Goal: Task Accomplishment & Management: Manage account settings

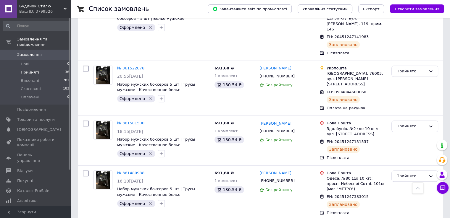
scroll to position [433, 0]
click at [39, 69] on li "Прийняті 36" at bounding box center [36, 72] width 73 height 8
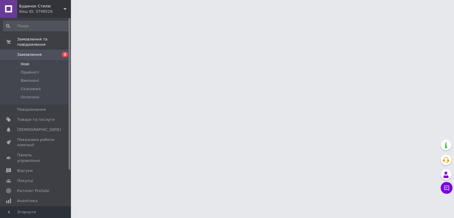
click at [43, 60] on li "Нові" at bounding box center [36, 64] width 73 height 8
click at [51, 61] on li "Нові" at bounding box center [36, 64] width 73 height 8
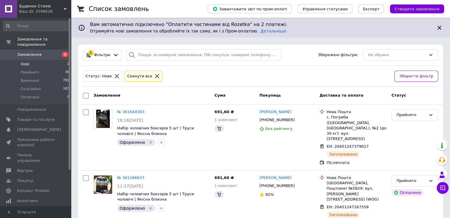
click at [59, 60] on li "Нові 2" at bounding box center [36, 64] width 73 height 8
click at [47, 60] on li "Нові 2" at bounding box center [36, 64] width 73 height 8
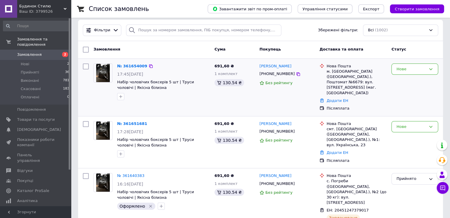
scroll to position [25, 0]
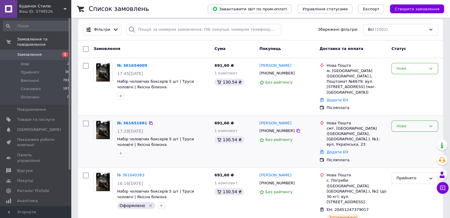
click at [406, 123] on div "Нове" at bounding box center [411, 126] width 30 height 6
click at [398, 133] on li "Прийнято" at bounding box center [415, 138] width 46 height 11
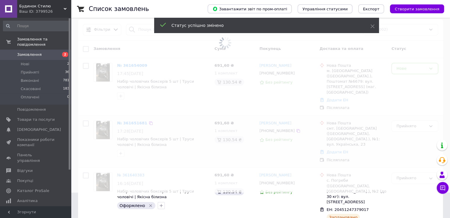
click at [407, 69] on span at bounding box center [225, 84] width 450 height 218
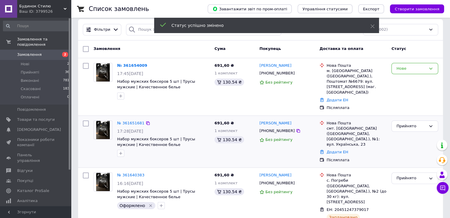
click at [407, 69] on div "Нове" at bounding box center [411, 69] width 30 height 6
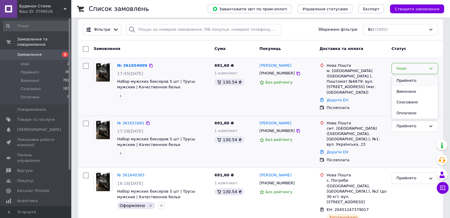
click at [404, 77] on li "Прийнято" at bounding box center [415, 80] width 46 height 11
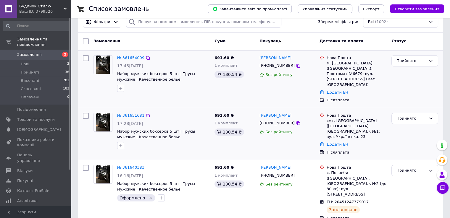
click at [129, 113] on link "№ 361651681" at bounding box center [130, 115] width 27 height 4
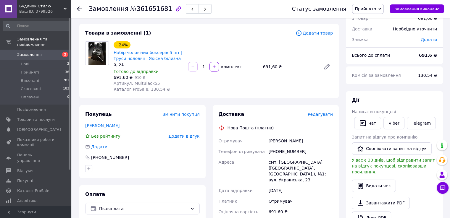
scroll to position [27, 0]
click at [291, 149] on div "[PHONE_NUMBER]" at bounding box center [300, 152] width 67 height 11
copy div "380667968543"
click at [64, 60] on li "Нові 2" at bounding box center [36, 64] width 73 height 8
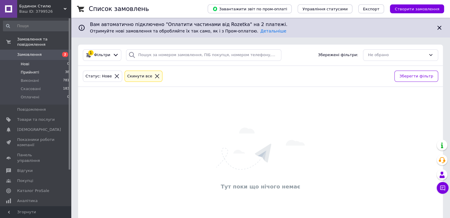
click at [36, 70] on span "Прийняті" at bounding box center [30, 72] width 18 height 5
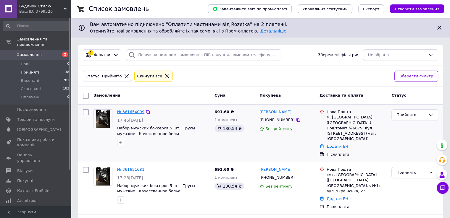
click at [130, 110] on link "№ 361654009" at bounding box center [130, 112] width 27 height 4
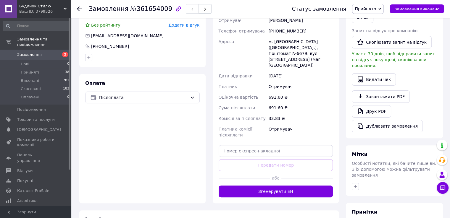
scroll to position [205, 0]
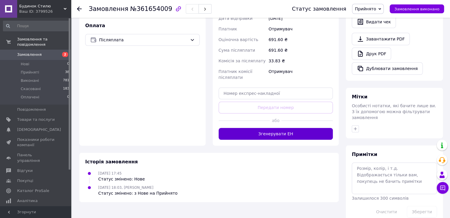
click at [258, 128] on button "Згенерувати ЕН" at bounding box center [276, 134] width 115 height 12
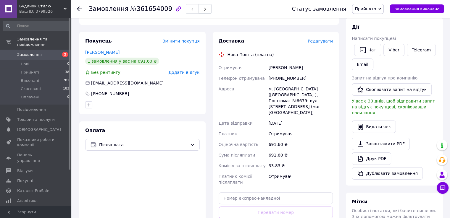
scroll to position [100, 0]
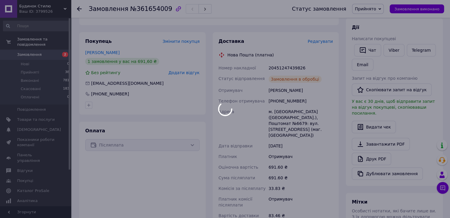
click at [278, 66] on div at bounding box center [225, 109] width 450 height 218
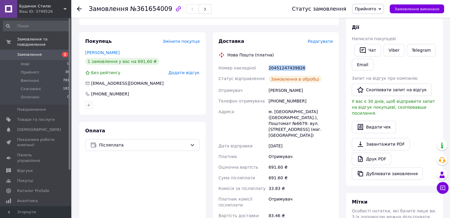
click at [278, 66] on div "20451247439826" at bounding box center [300, 68] width 67 height 11
copy div "20451247439826"
click at [54, 60] on li "Нові 0" at bounding box center [36, 64] width 73 height 8
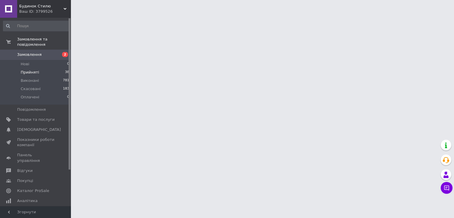
click at [59, 68] on li "Прийняті 38" at bounding box center [36, 72] width 73 height 8
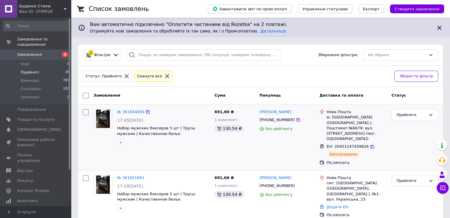
click at [117, 141] on div at bounding box center [120, 142] width 9 height 9
click at [121, 143] on icon "button" at bounding box center [120, 142] width 5 height 5
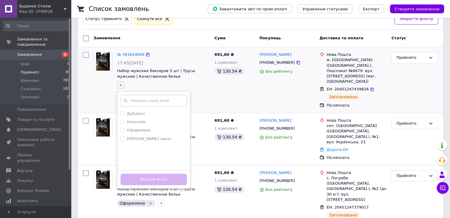
scroll to position [60, 0]
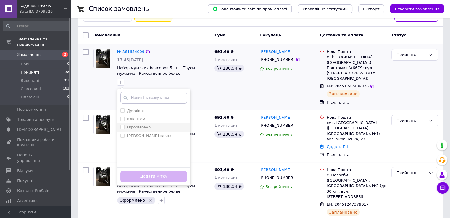
click at [172, 123] on li "Оформлено" at bounding box center [153, 127] width 72 height 8
checkbox input "true"
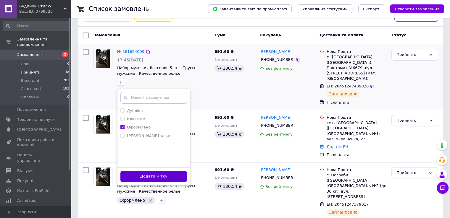
click at [145, 174] on button "Додати мітку" at bounding box center [153, 177] width 67 height 12
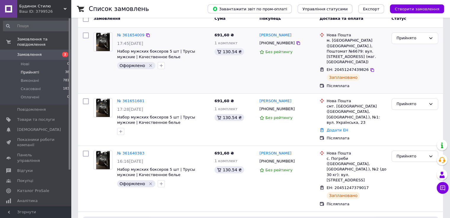
scroll to position [79, 0]
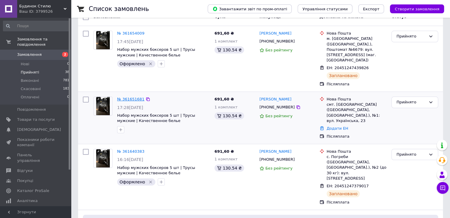
click at [131, 97] on link "№ 361651681" at bounding box center [130, 99] width 27 height 4
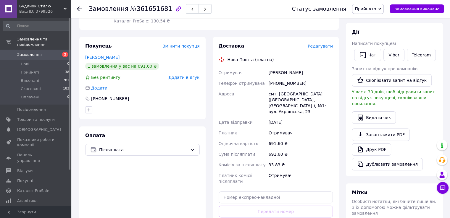
scroll to position [95, 0]
click at [373, 51] on button "Чат" at bounding box center [367, 55] width 27 height 12
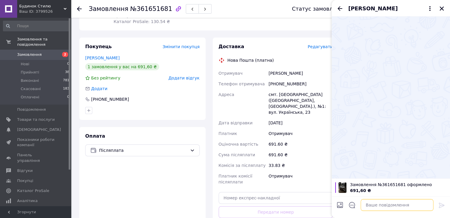
click at [367, 205] on textarea at bounding box center [397, 205] width 73 height 12
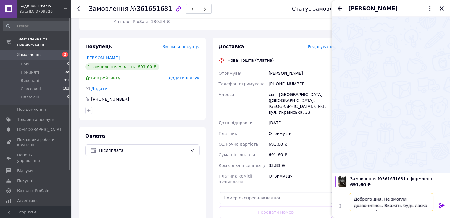
type textarea "Доброго дня. Не змогли дозвонитись. Вкажіть будь ласка вагу та зріст?"
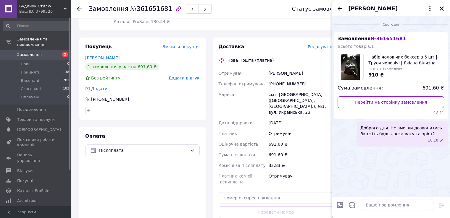
click at [181, 120] on div "Покупець Змінити покупця [PERSON_NAME] 1 замовлення у вас на 691,60 ₴ Без рейти…" at bounding box center [142, 79] width 126 height 83
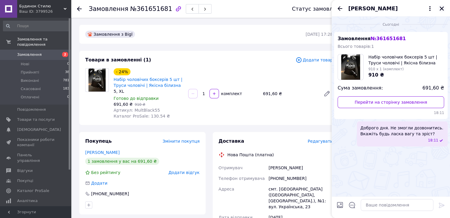
click at [440, 9] on icon "Закрити" at bounding box center [441, 8] width 5 height 5
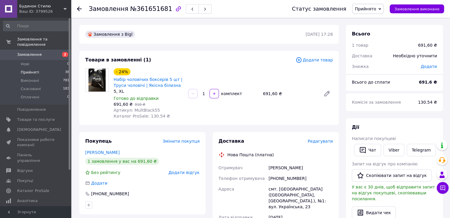
click at [54, 70] on li "Прийняті 38" at bounding box center [36, 72] width 73 height 8
